Goal: Information Seeking & Learning: Check status

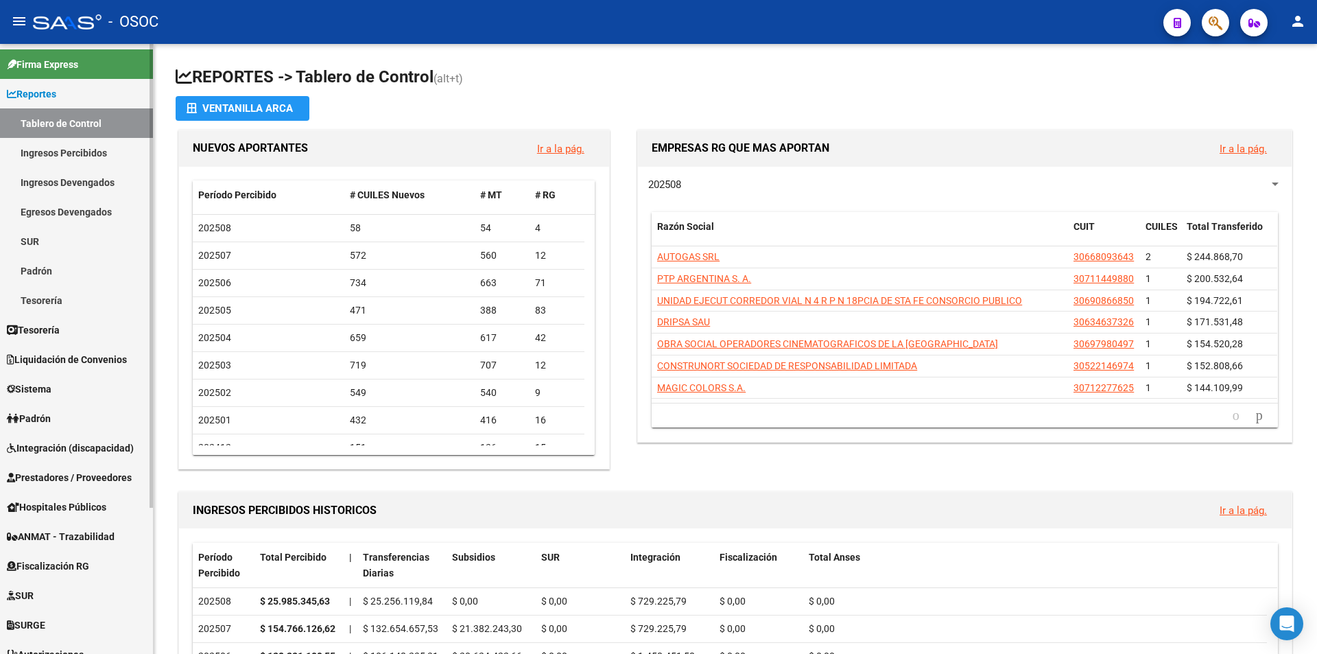
click at [32, 91] on span "Reportes" at bounding box center [31, 93] width 49 height 15
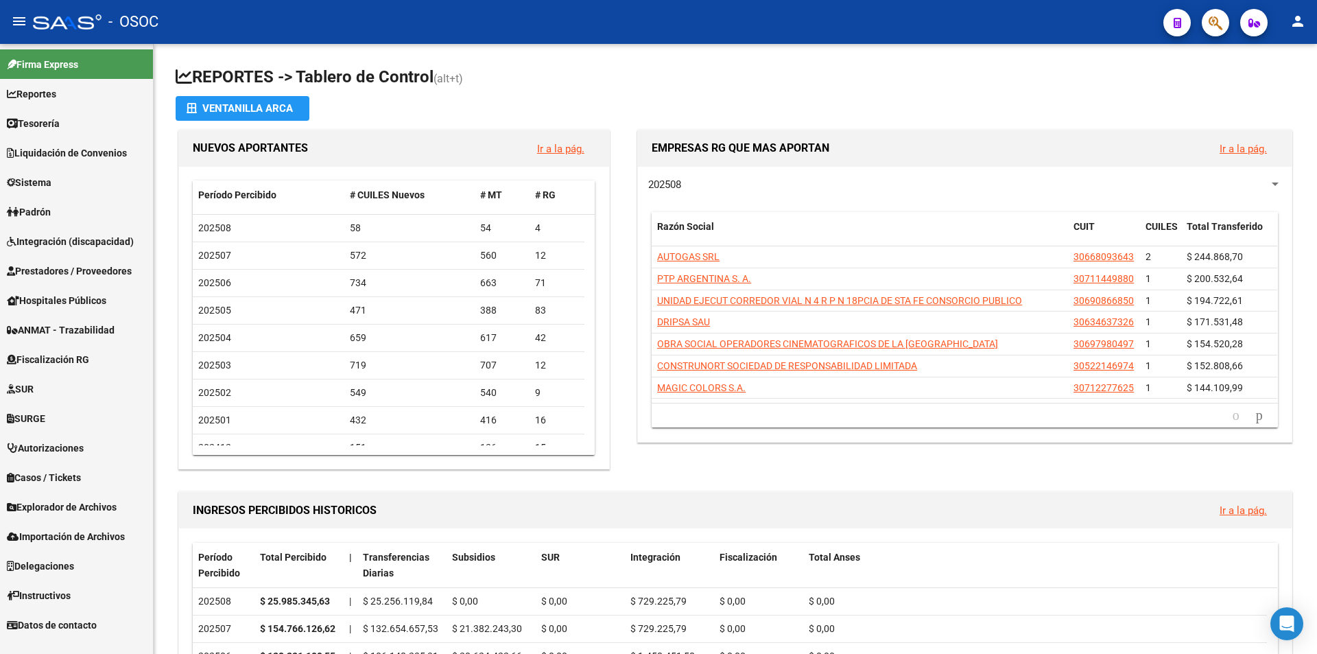
click at [94, 204] on link "Padrón" at bounding box center [76, 211] width 153 height 29
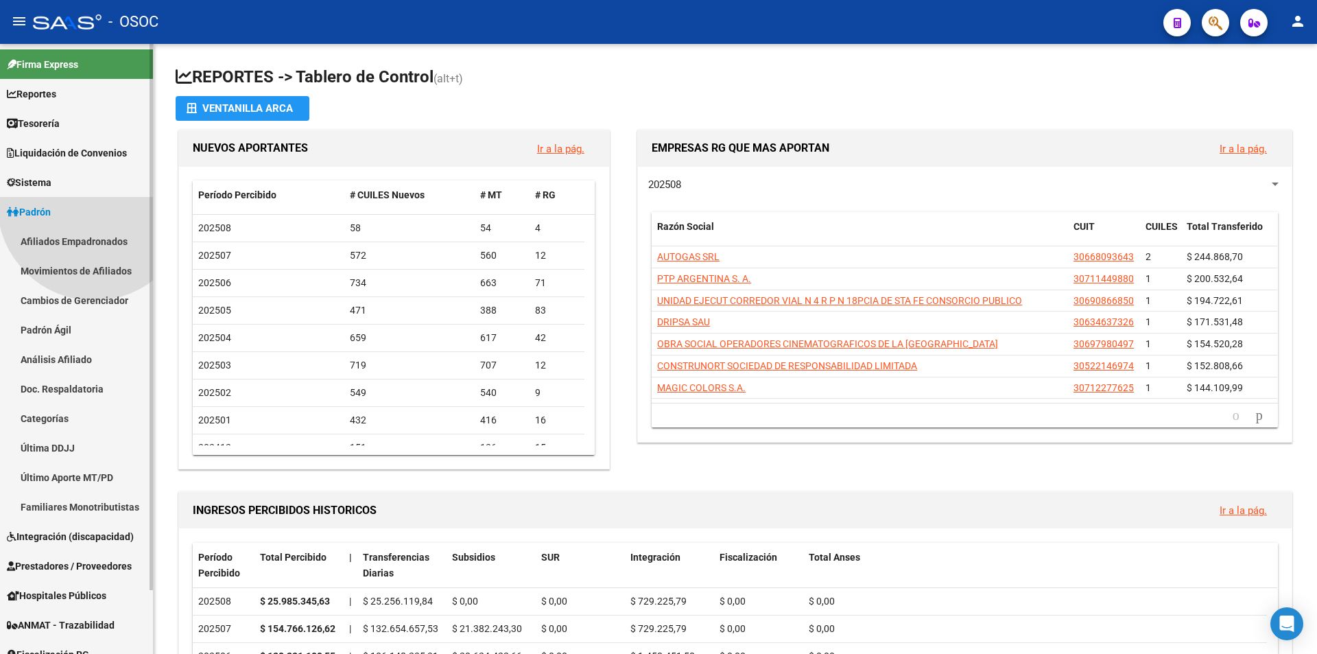
click at [84, 237] on link "Afiliados Empadronados" at bounding box center [76, 240] width 153 height 29
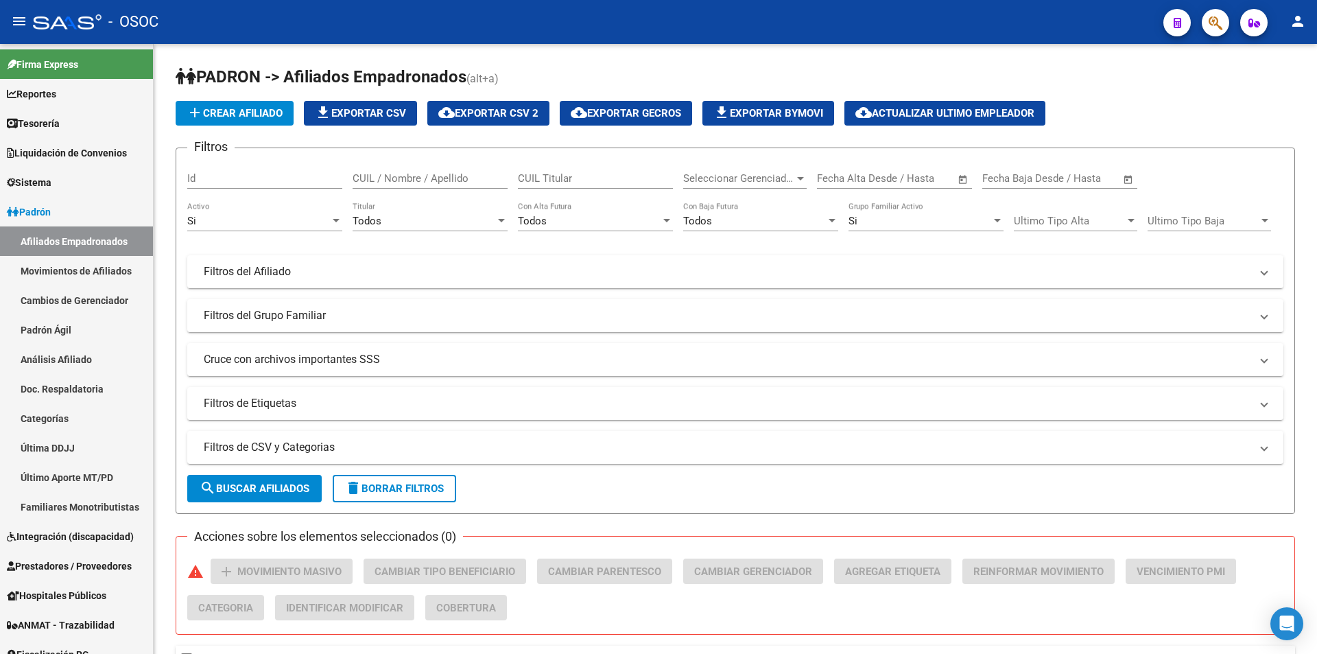
click at [1216, 19] on icon "button" at bounding box center [1216, 23] width 14 height 16
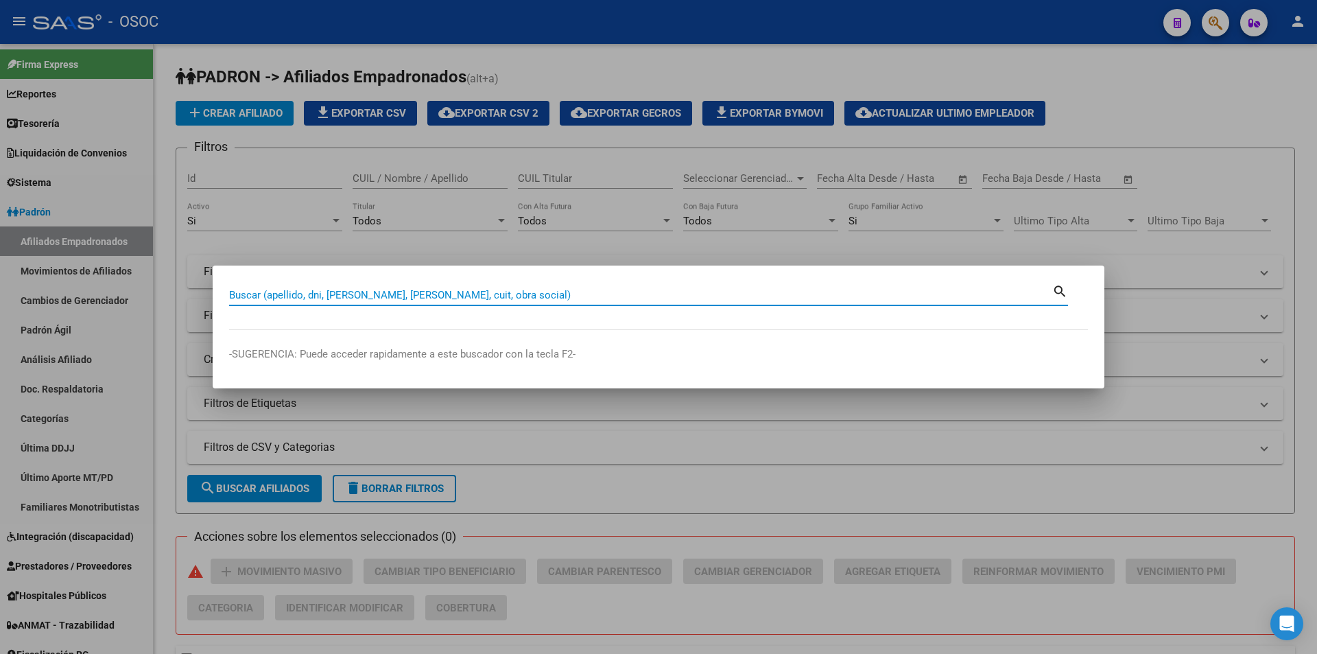
paste input "42995383"
type input "42995383"
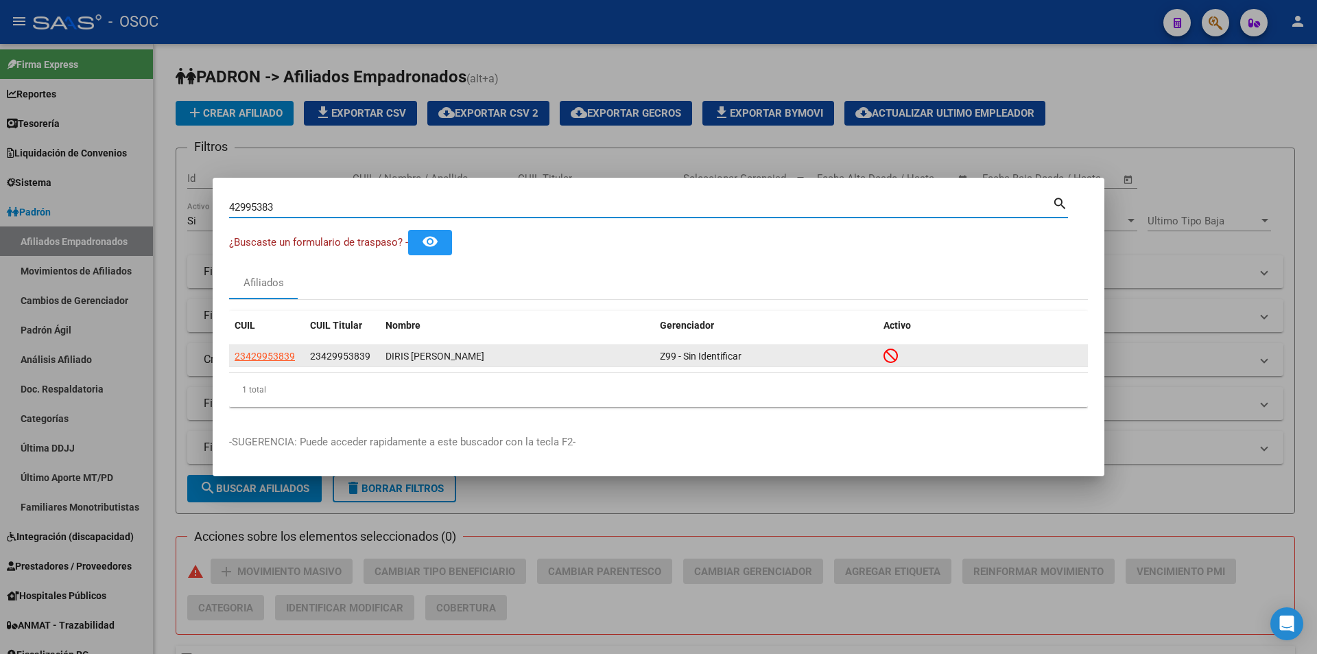
click at [248, 353] on span "23429953839" at bounding box center [265, 356] width 60 height 11
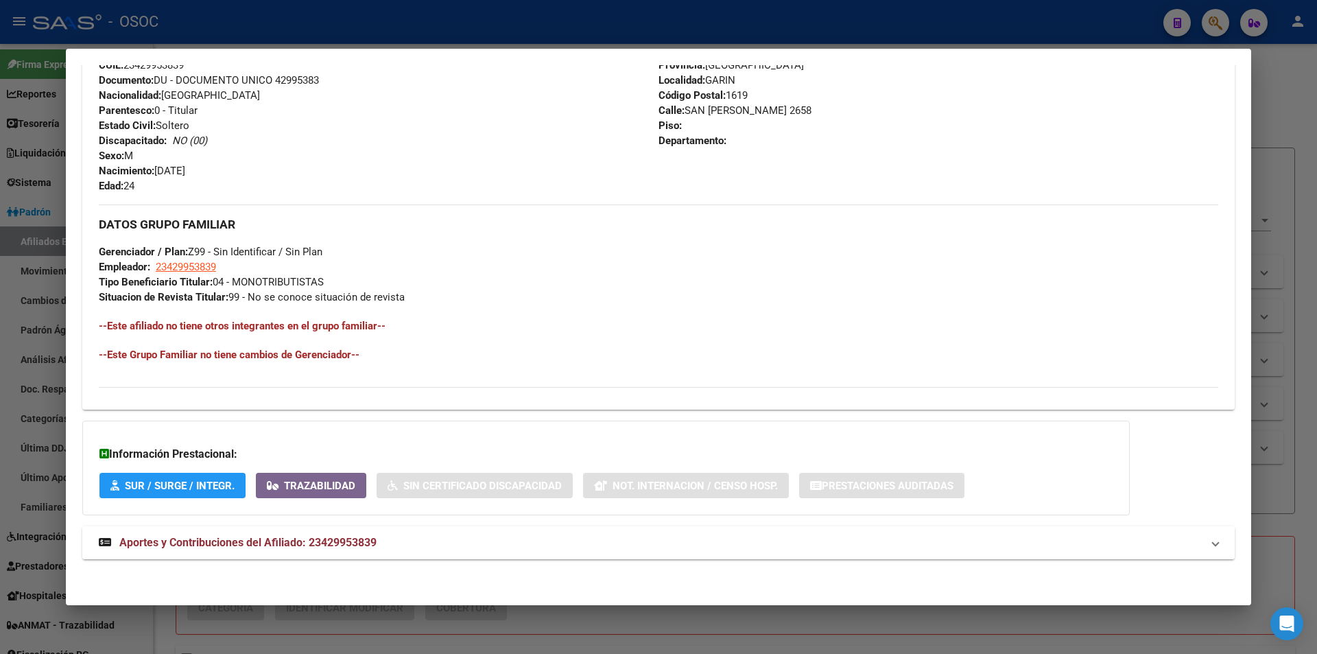
scroll to position [550, 0]
click at [368, 558] on div "DATOS PADRÓN ÁGIL: DIRIS [PERSON_NAME] | INACTIVO | AFILIADO TITULAR Datos Pers…" at bounding box center [658, 69] width 1153 height 1008
click at [383, 545] on mat-panel-title "Aportes y Contribuciones del Afiliado: 23429953839" at bounding box center [650, 541] width 1103 height 16
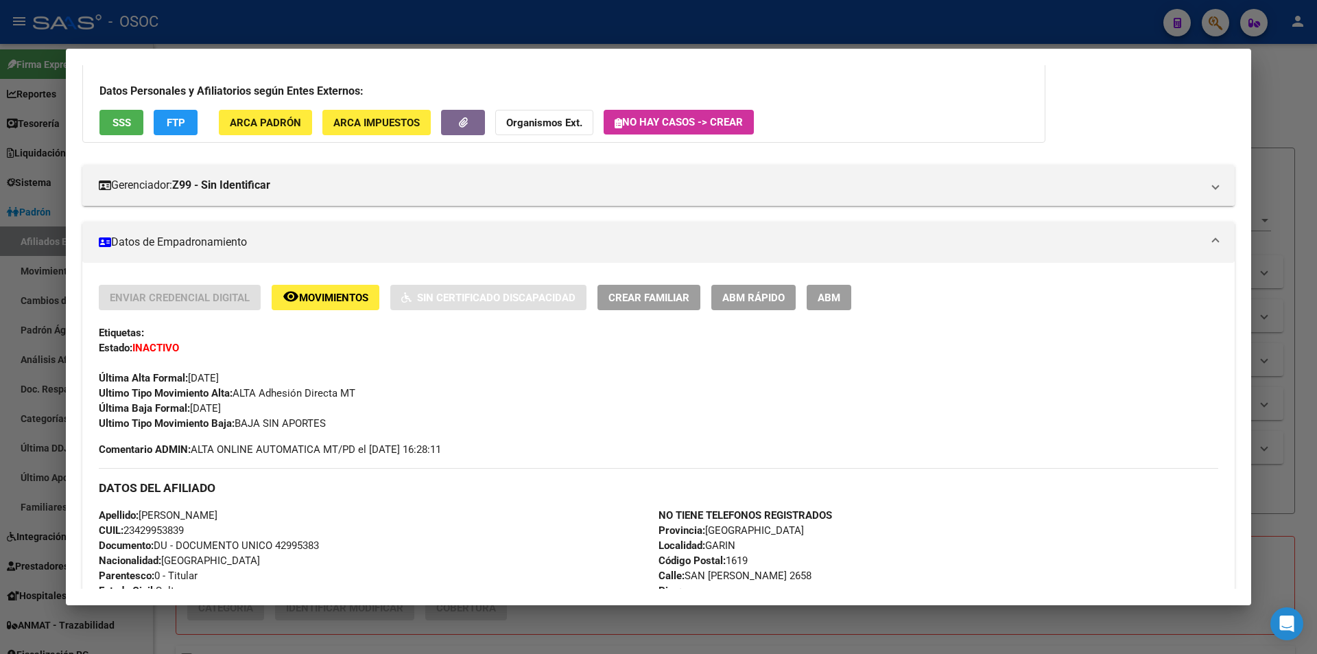
scroll to position [206, 0]
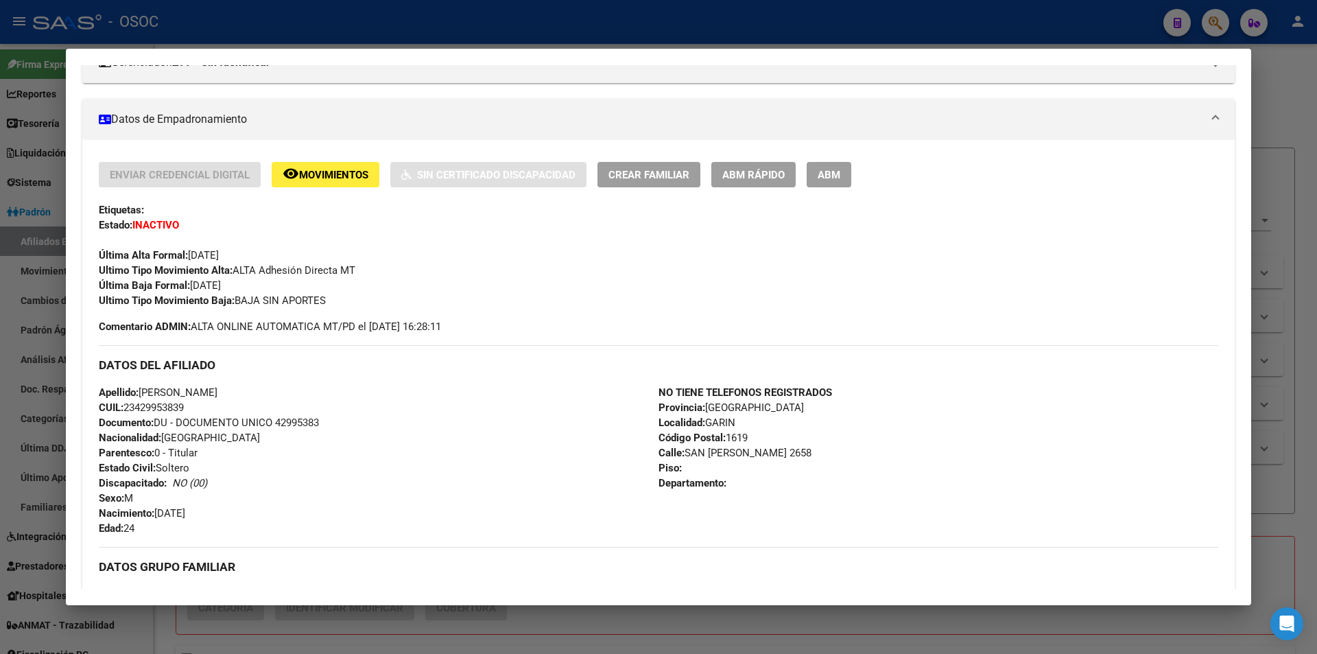
click at [285, 300] on span "Ultimo Tipo Movimiento Baja: BAJA SIN APORTES" at bounding box center [212, 300] width 227 height 12
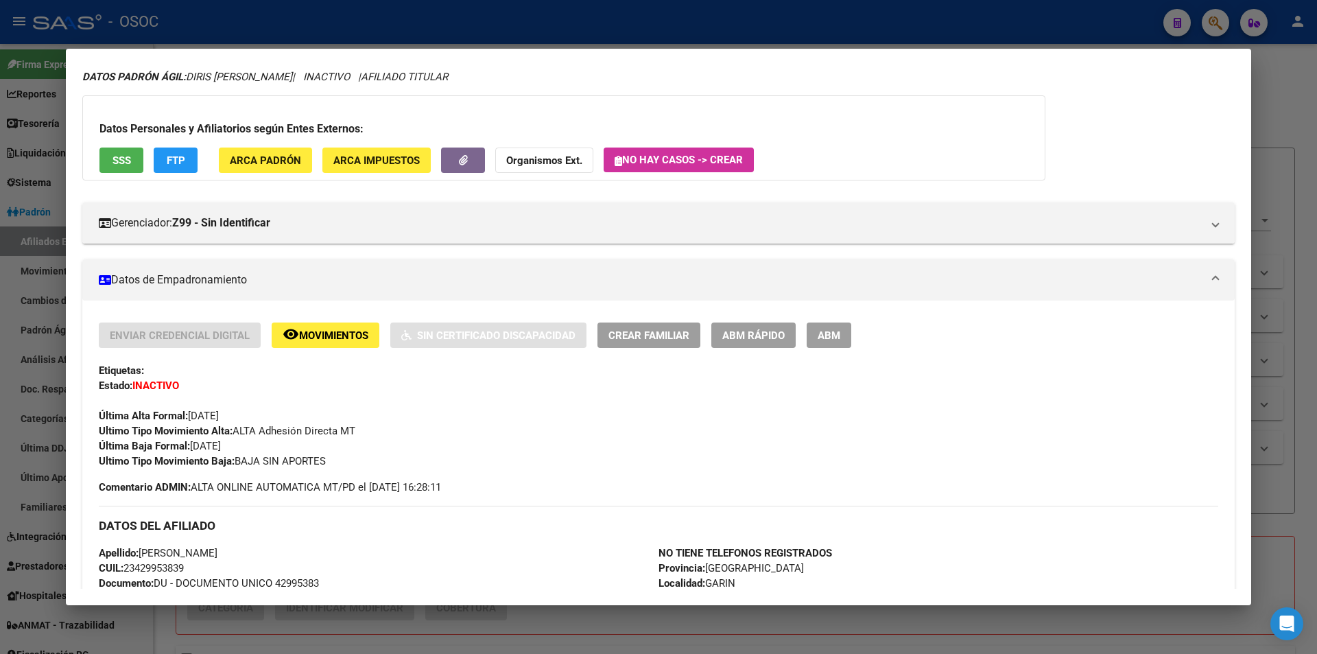
scroll to position [0, 0]
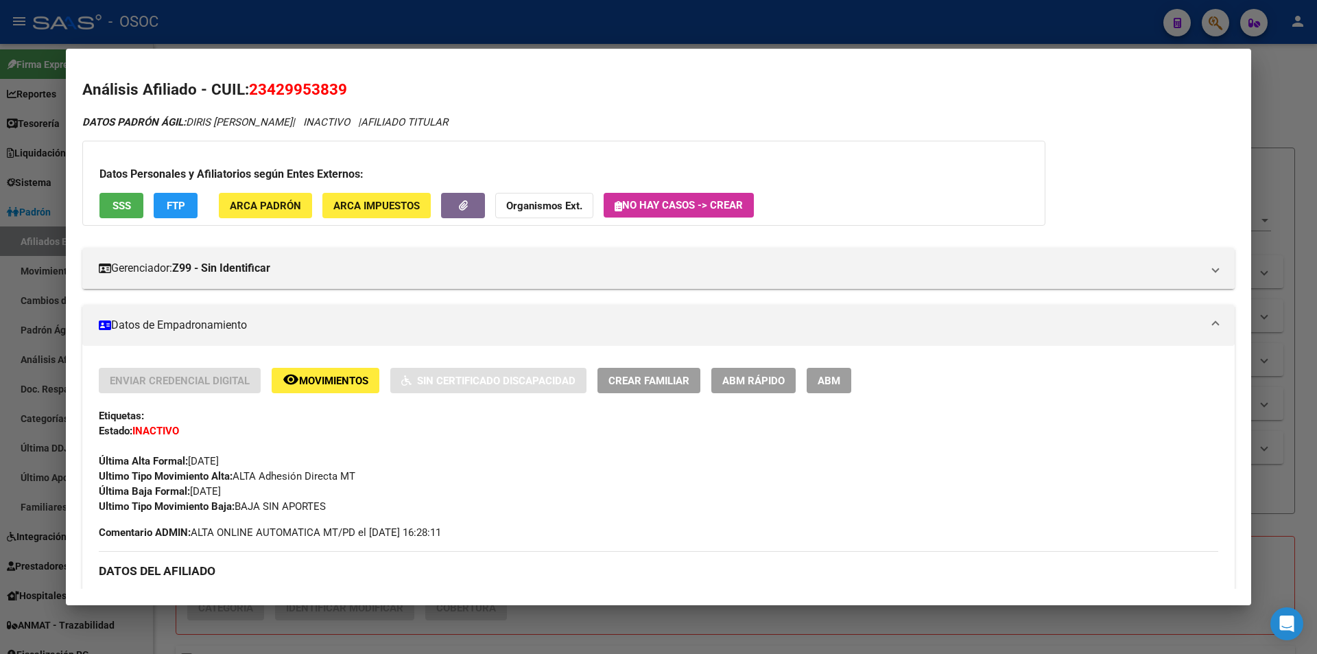
click at [173, 201] on span "FTP" at bounding box center [176, 206] width 19 height 12
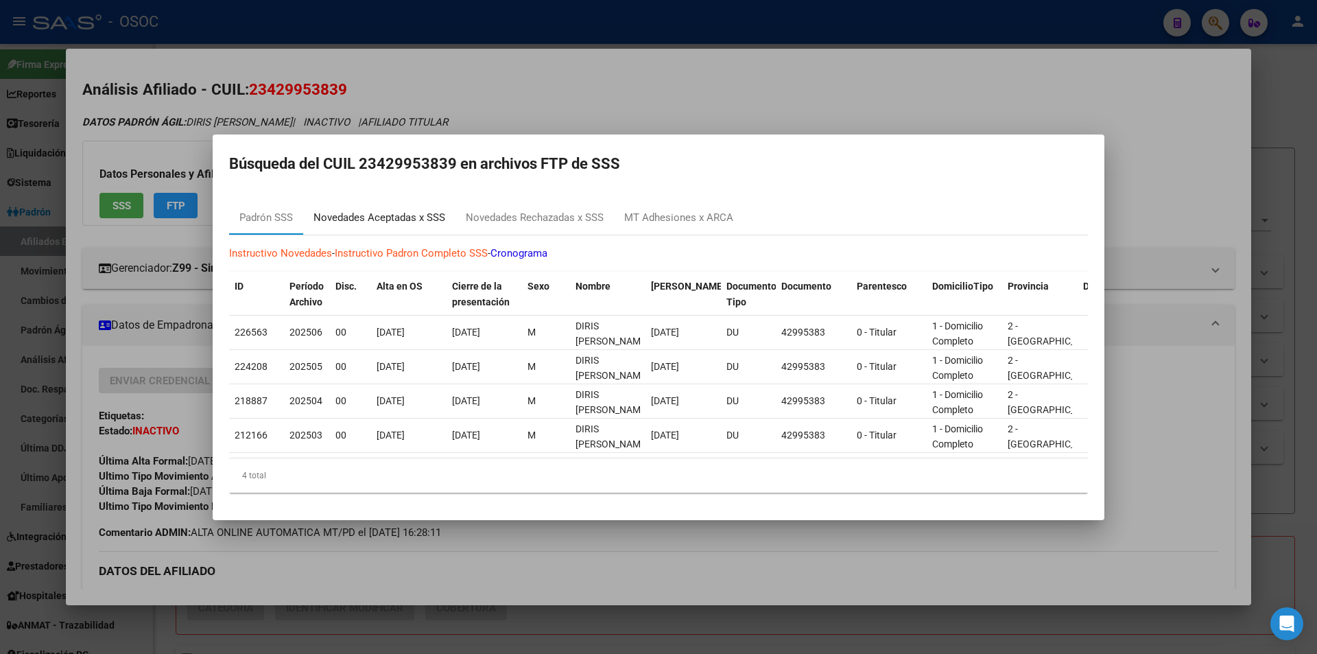
click at [340, 210] on div "Novedades Aceptadas x SSS" at bounding box center [380, 218] width 132 height 16
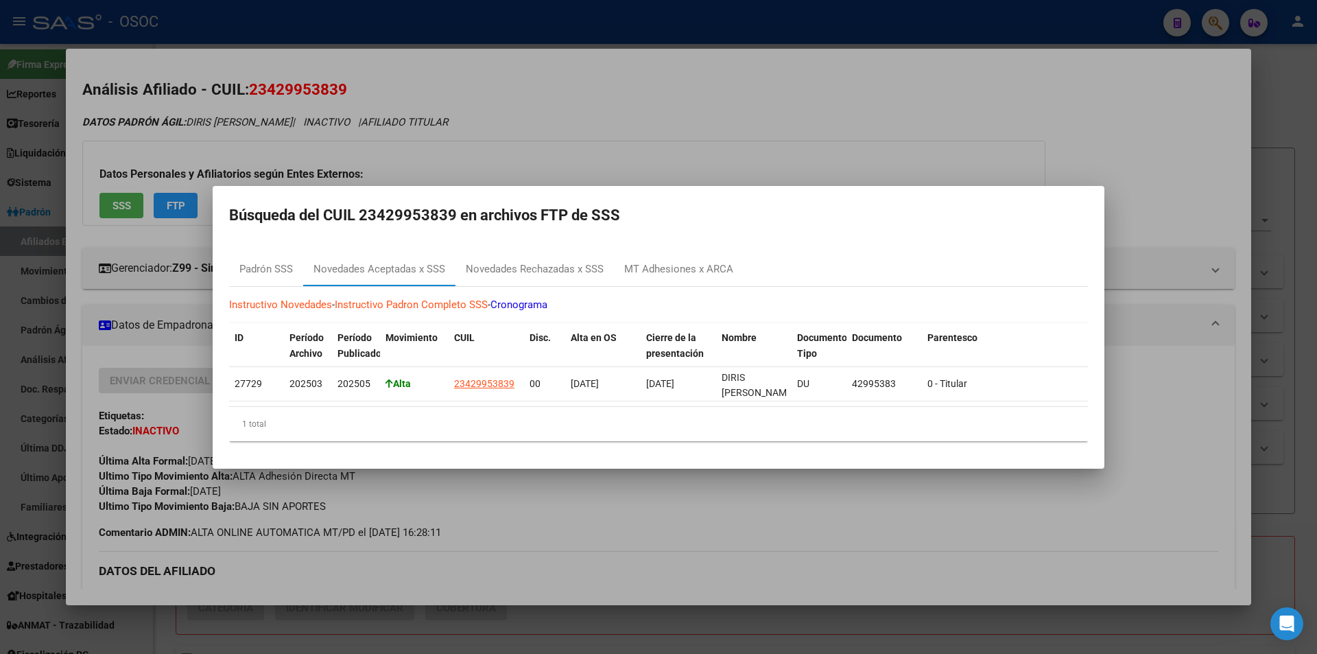
click at [542, 290] on div "Instructivo Novedades - Instructivo Padron Completo SSS - Cronograma ID Período…" at bounding box center [658, 369] width 859 height 165
click at [567, 276] on div "Novedades Rechazadas x SSS" at bounding box center [535, 269] width 158 height 33
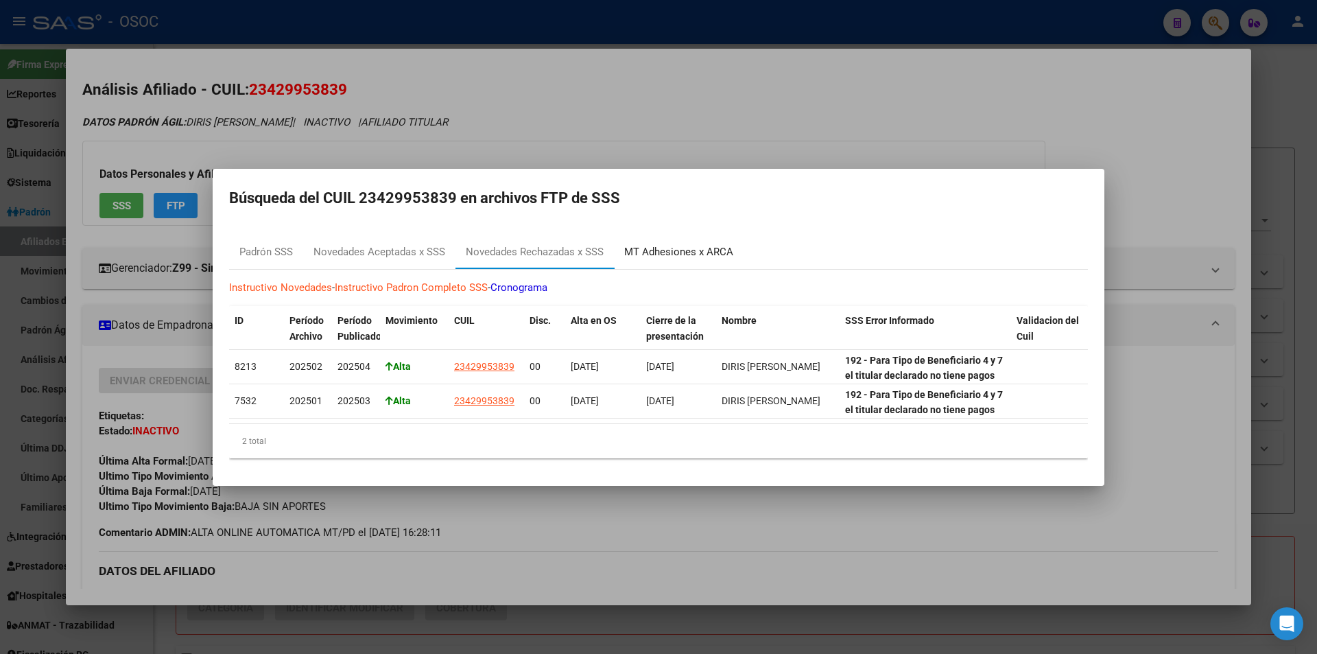
click at [707, 255] on div "MT Adhesiones x ARCA" at bounding box center [678, 252] width 109 height 16
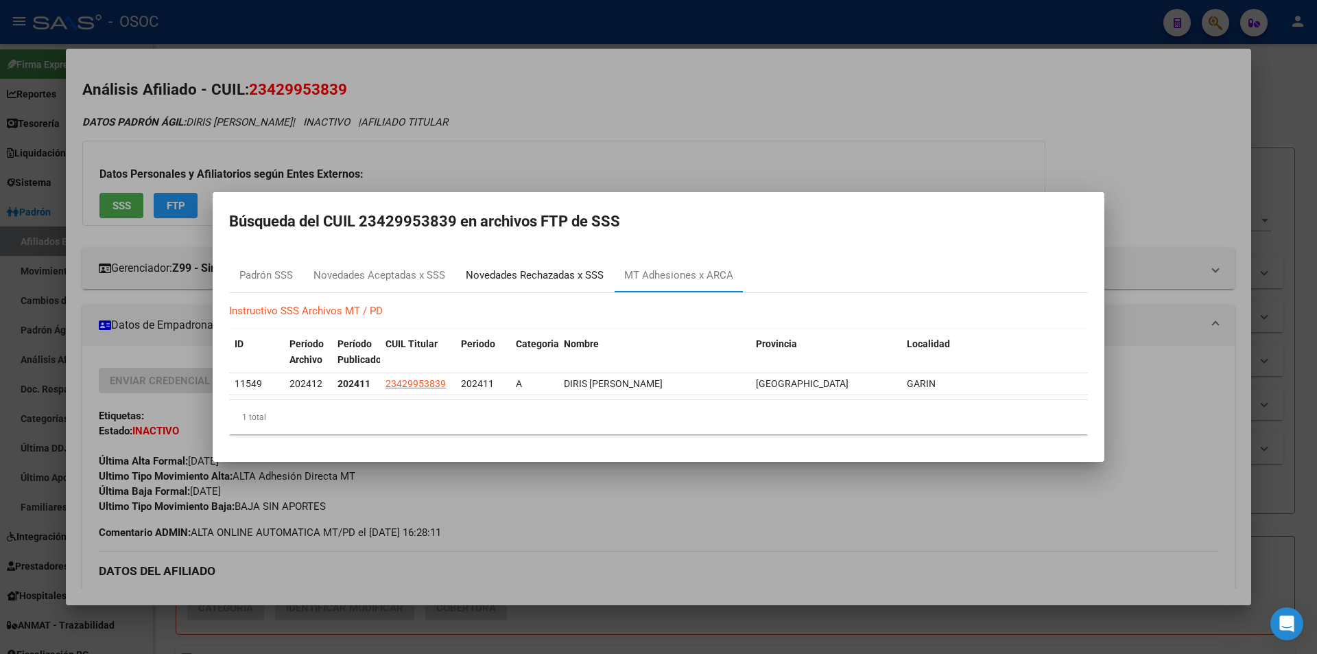
click at [589, 271] on div "Novedades Rechazadas x SSS" at bounding box center [535, 276] width 138 height 16
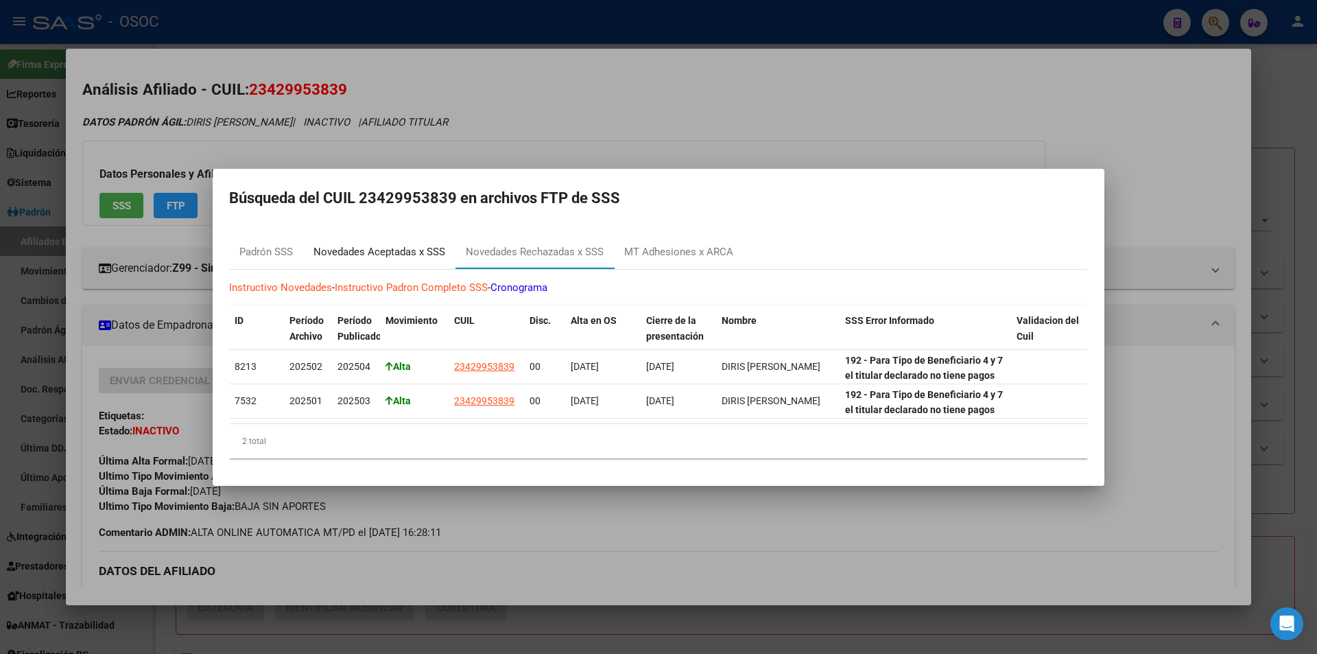
click at [368, 247] on div "Novedades Aceptadas x SSS" at bounding box center [380, 252] width 132 height 16
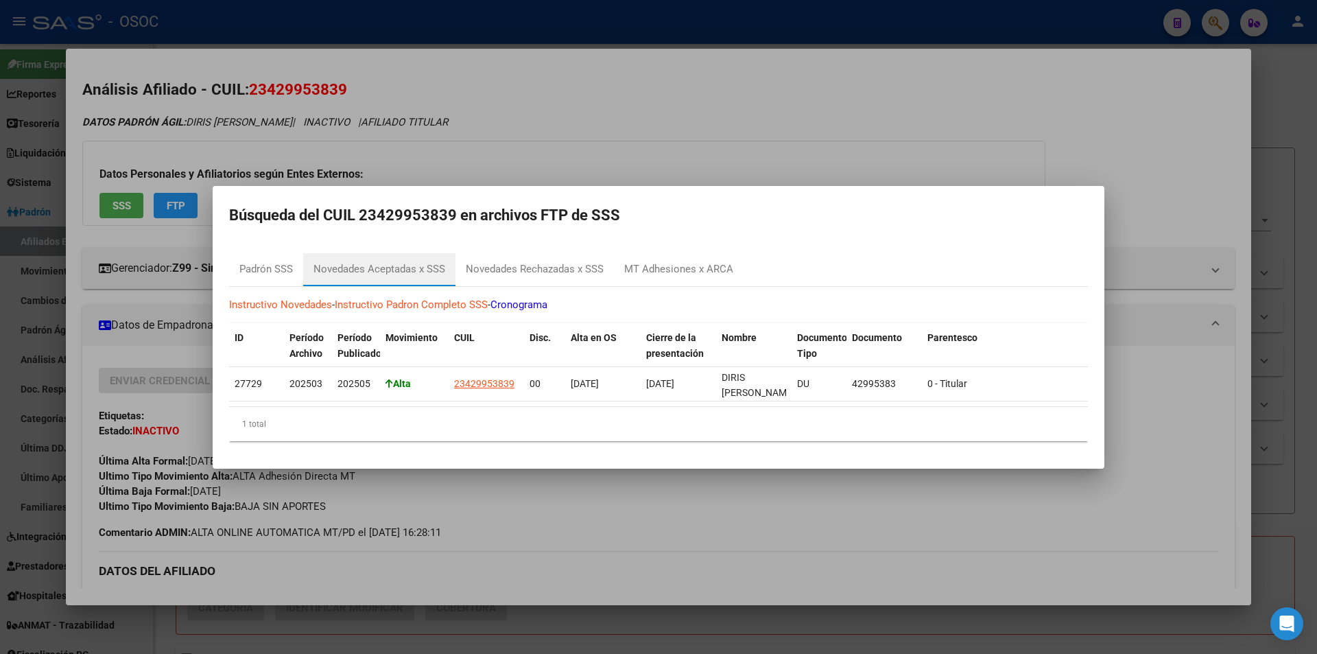
click at [281, 247] on mat-dialog-content "Padrón SSS Novedades Aceptadas x SSS Novedades Rechazadas x SSS MT Adhesiones x…" at bounding box center [659, 347] width 892 height 210
click at [278, 254] on div "Padrón SSS" at bounding box center [266, 269] width 74 height 33
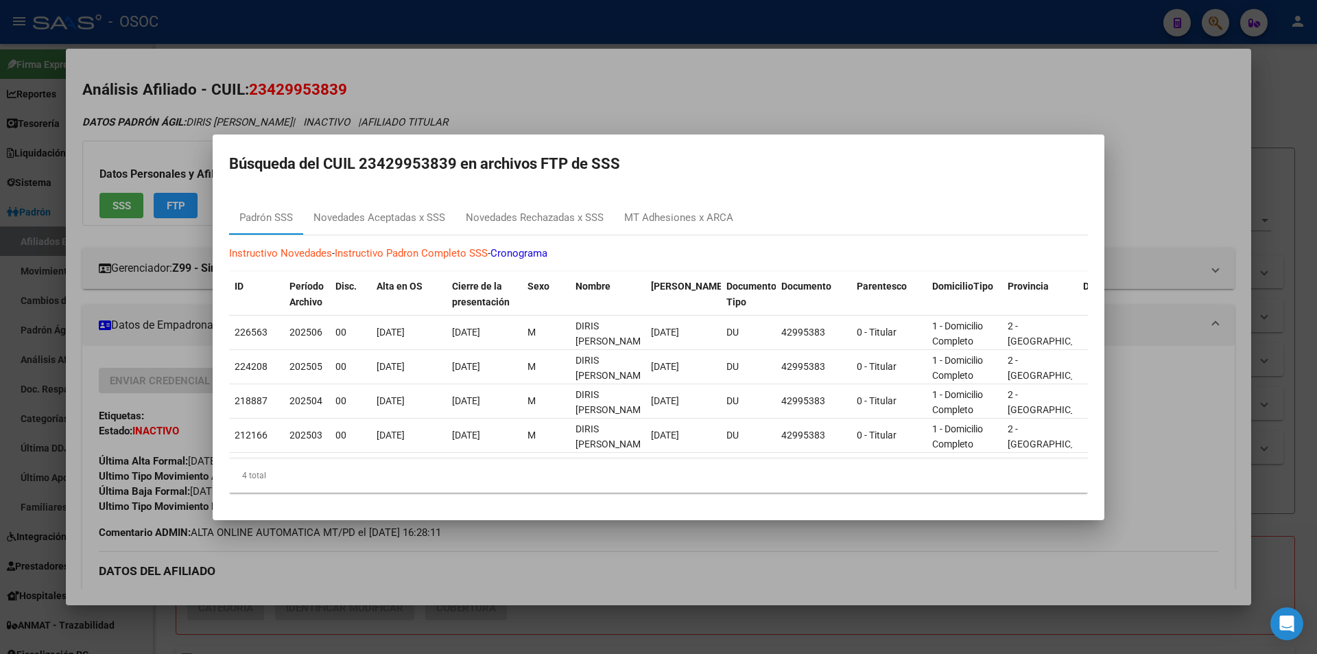
click at [242, 547] on div at bounding box center [658, 327] width 1317 height 654
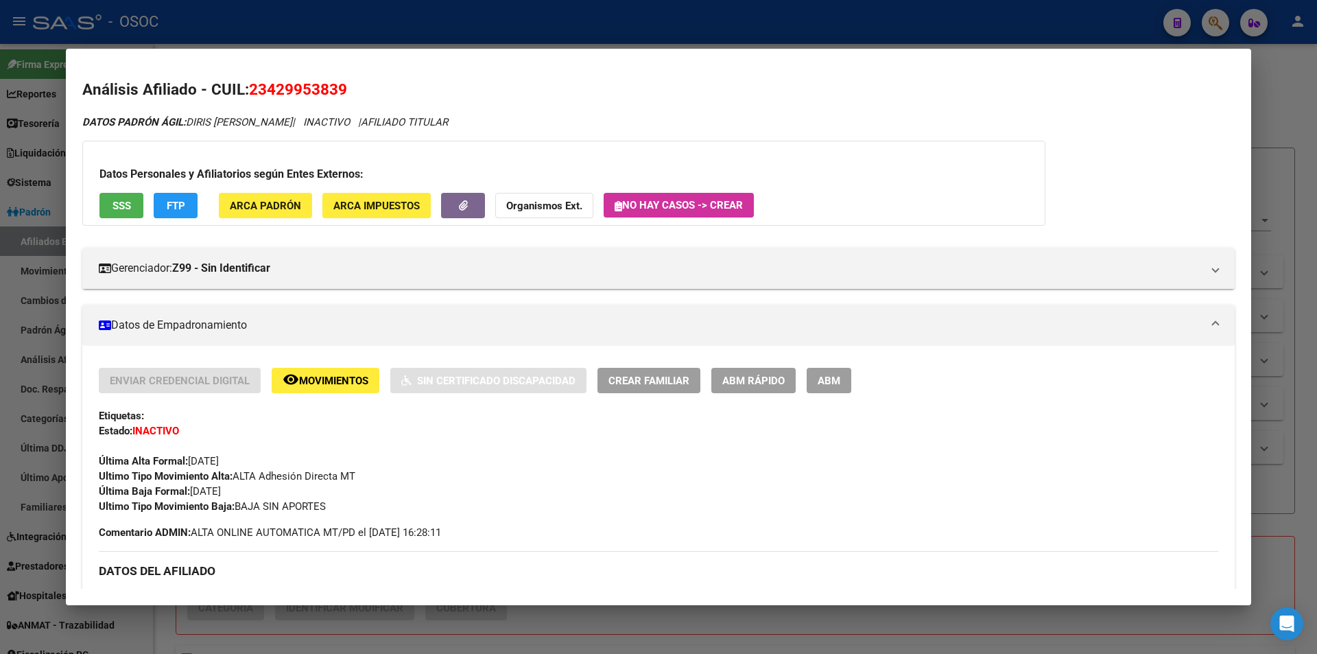
click at [240, 571] on h3 "DATOS DEL AFILIADO" at bounding box center [659, 570] width 1120 height 15
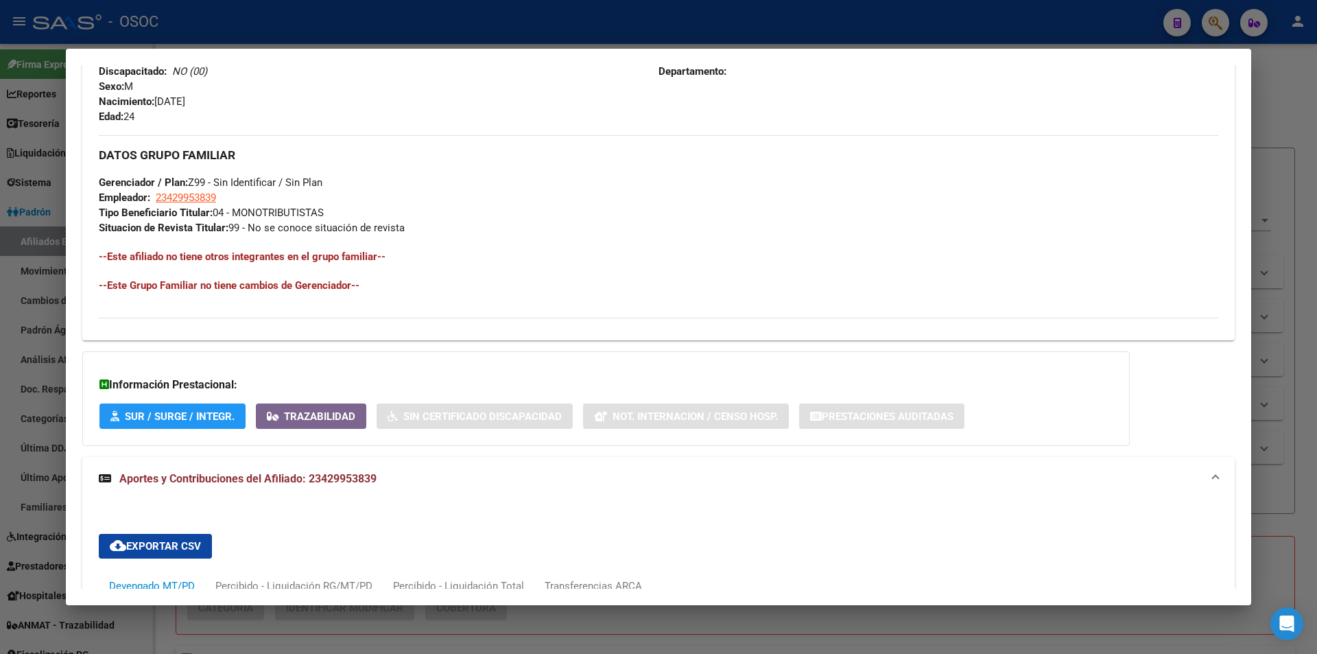
scroll to position [1166, 0]
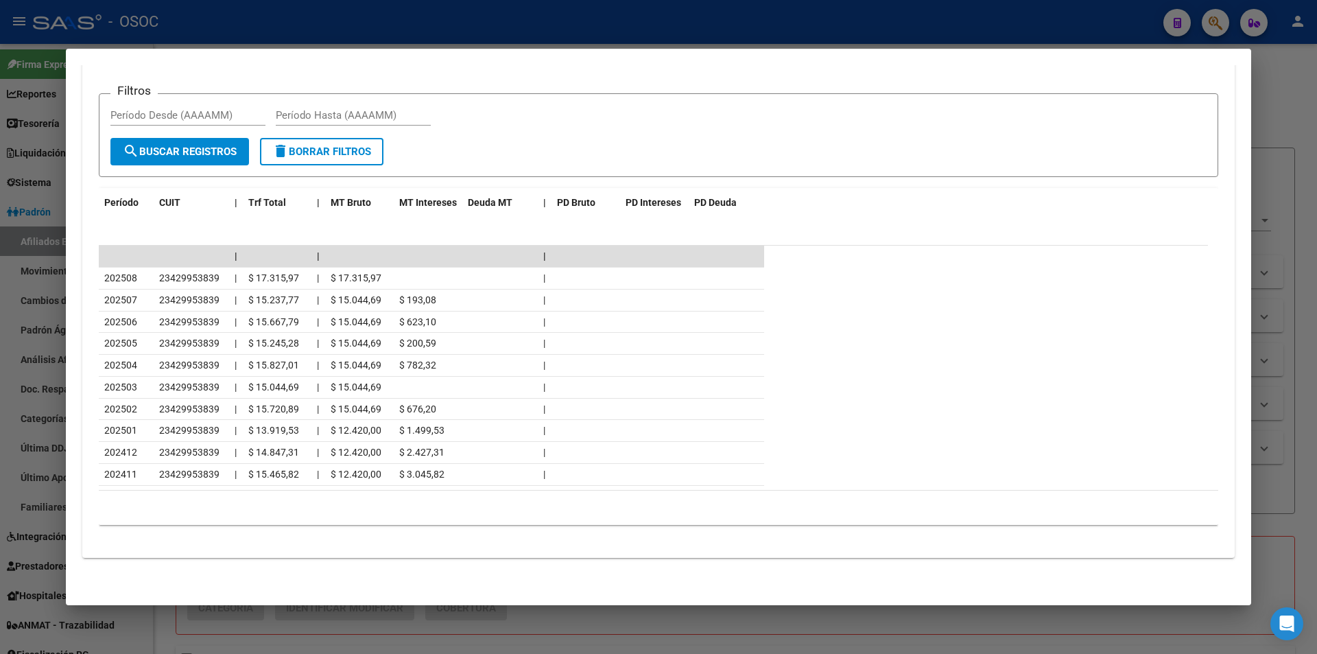
click at [515, 25] on div at bounding box center [658, 327] width 1317 height 654
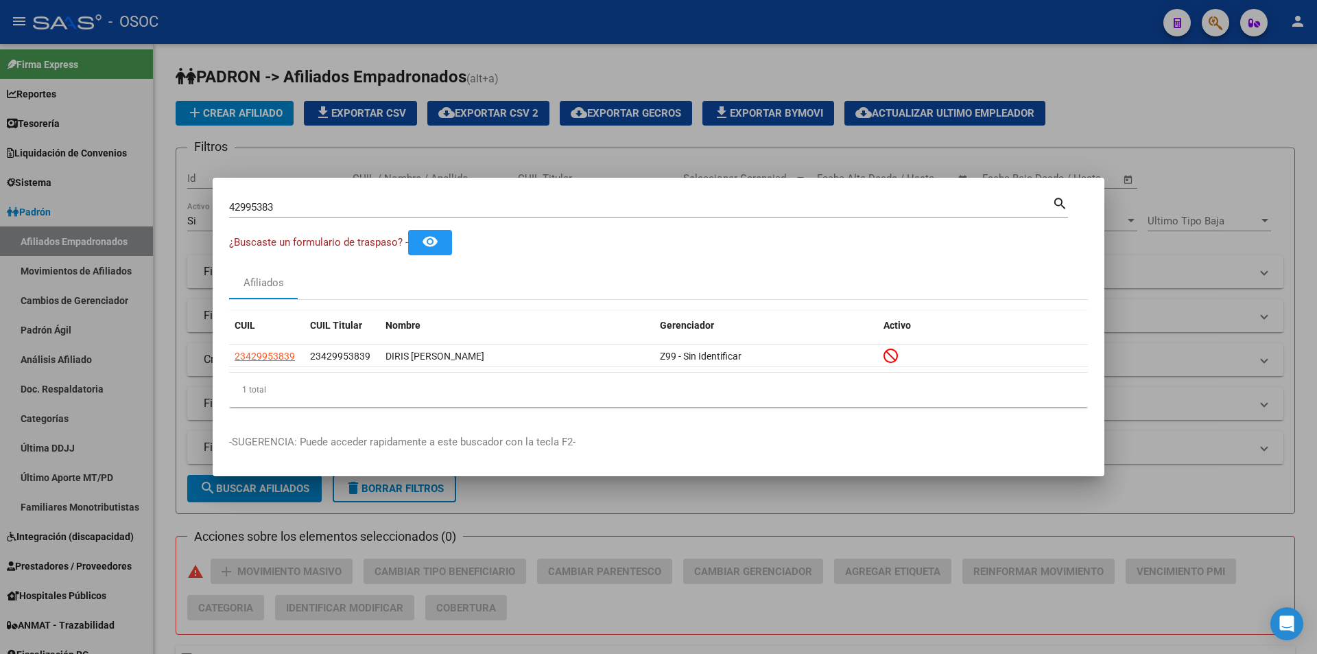
click at [515, 25] on div at bounding box center [658, 327] width 1317 height 654
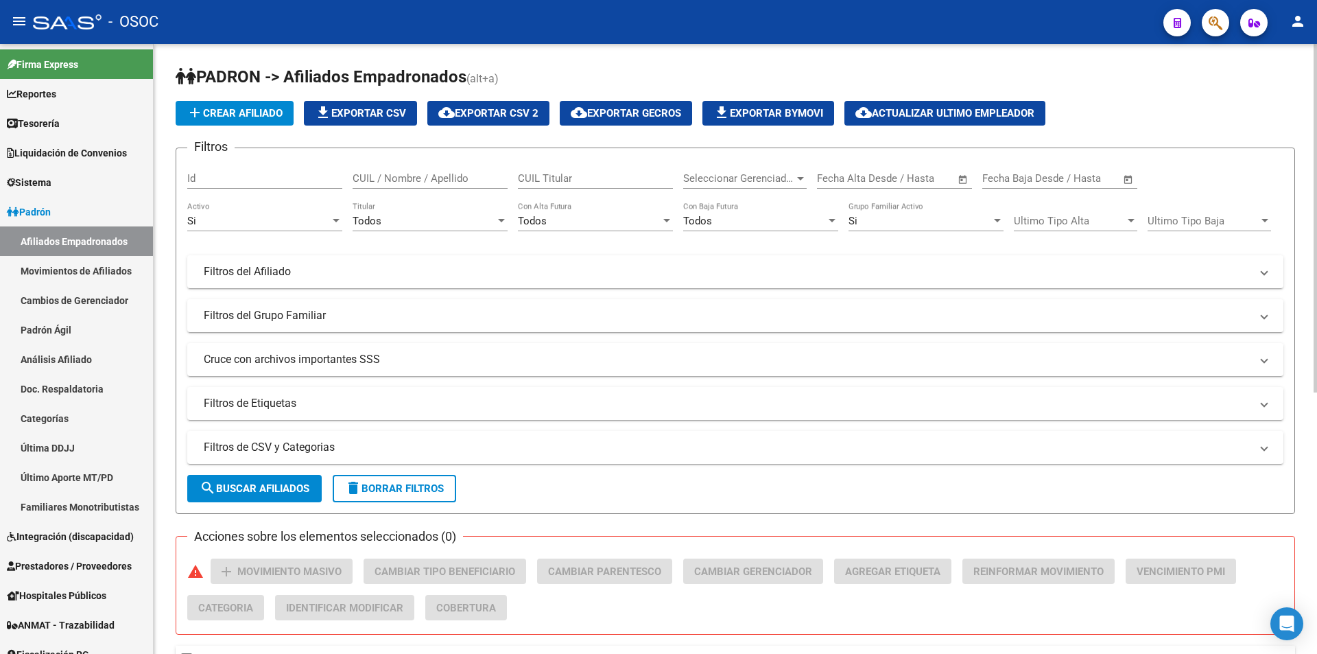
scroll to position [458, 0]
